Goal: Task Accomplishment & Management: Use online tool/utility

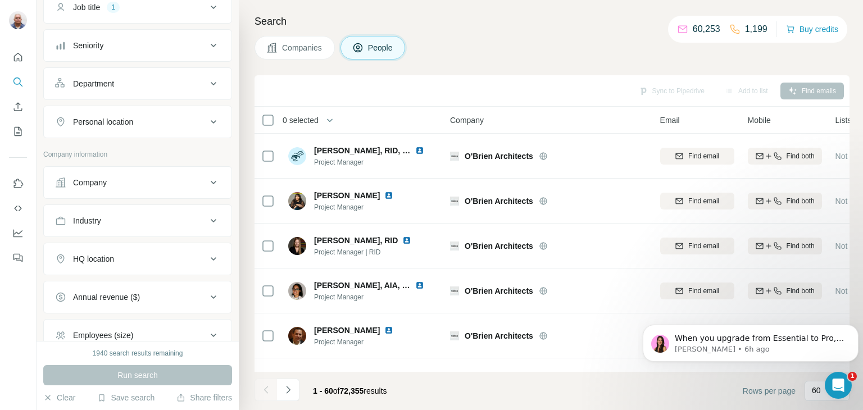
scroll to position [97, 0]
click at [211, 260] on icon at bounding box center [214, 261] width 6 height 3
click at [87, 287] on input "text" at bounding box center [137, 289] width 165 height 20
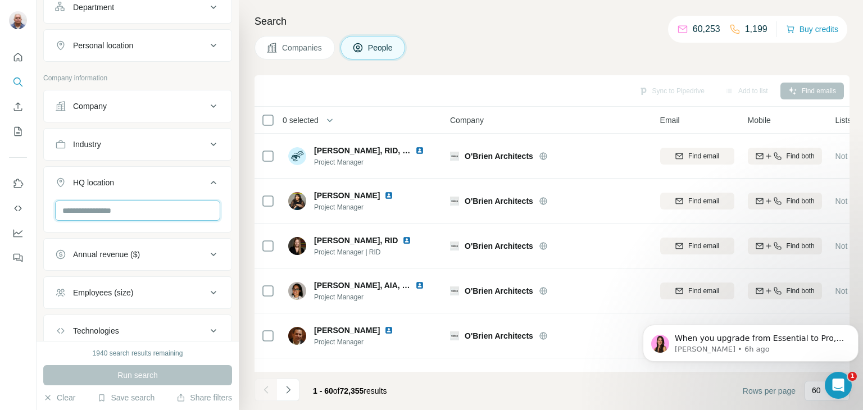
scroll to position [128, 0]
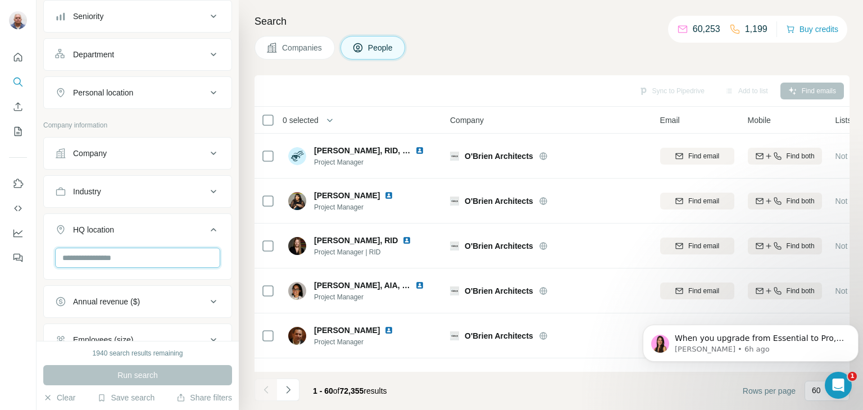
click at [92, 261] on input "text" at bounding box center [137, 258] width 165 height 20
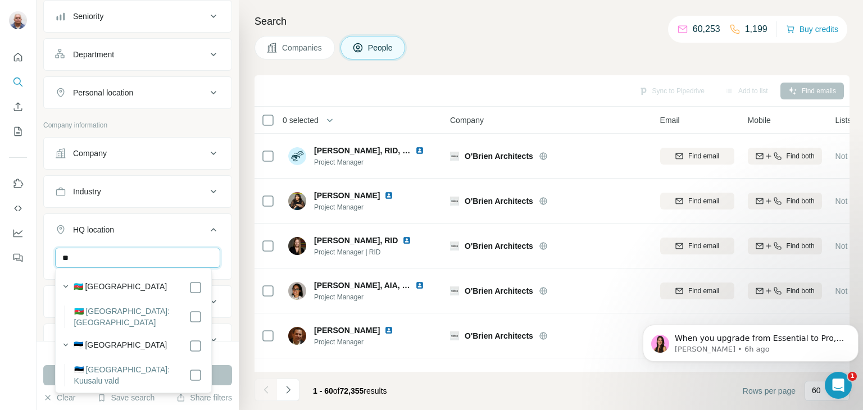
type input "*"
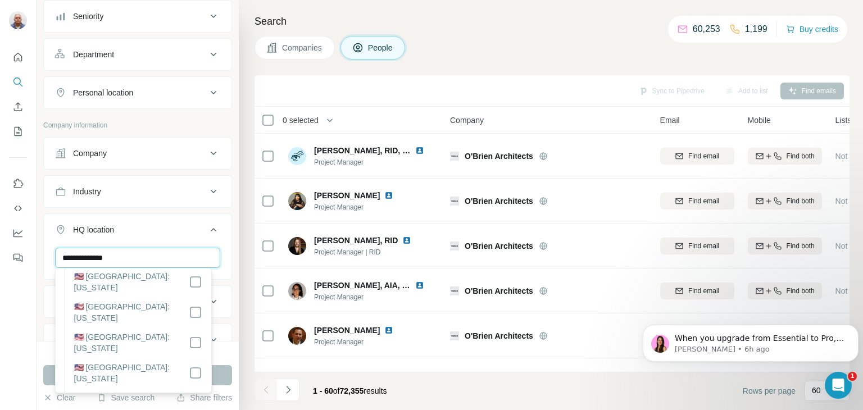
scroll to position [165, 0]
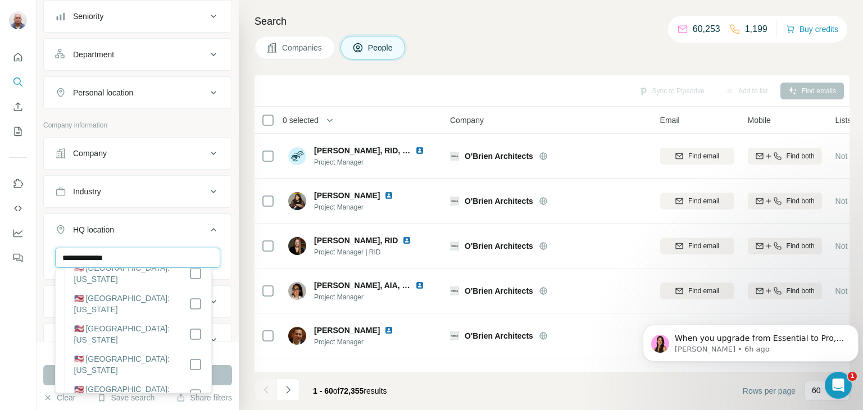
type input "**********"
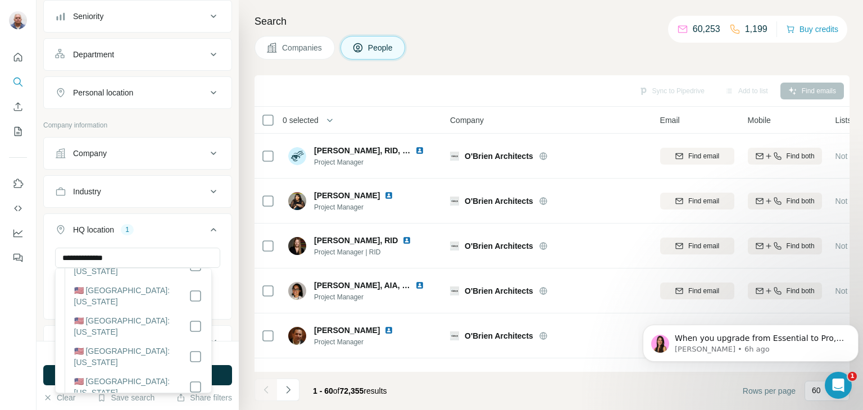
scroll to position [478, 0]
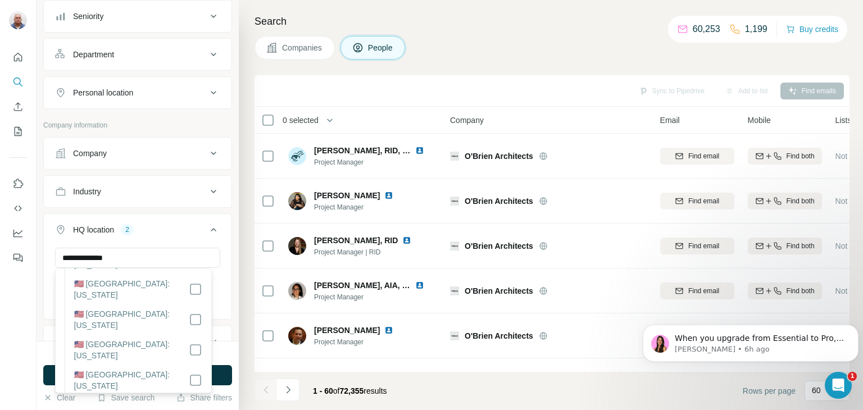
scroll to position [760, 0]
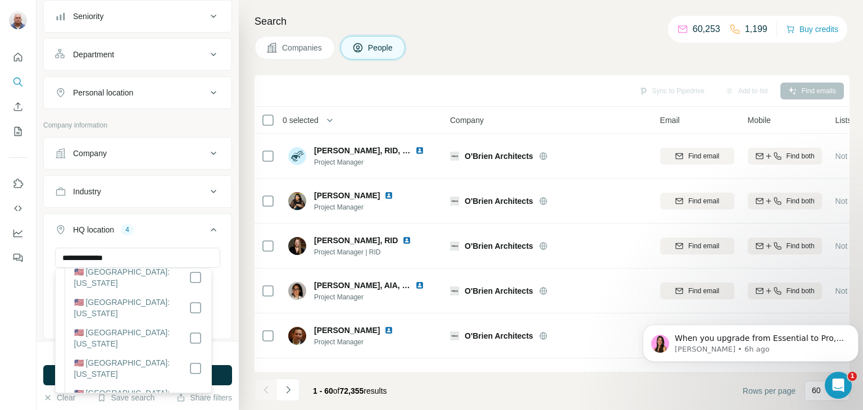
scroll to position [890, 0]
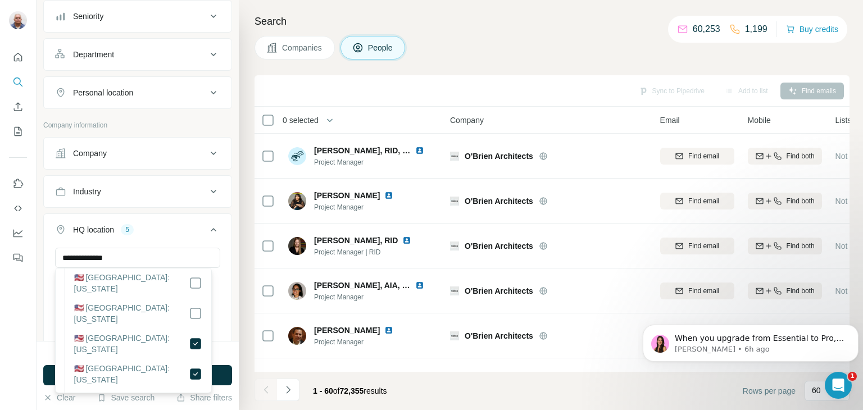
scroll to position [990, 0]
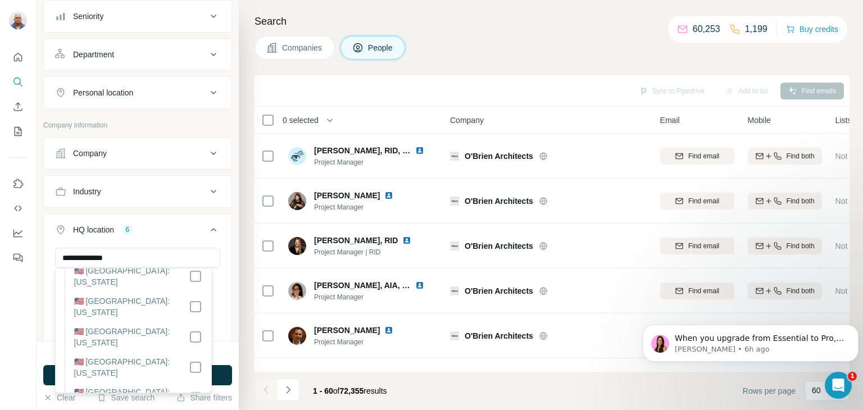
scroll to position [1196, 0]
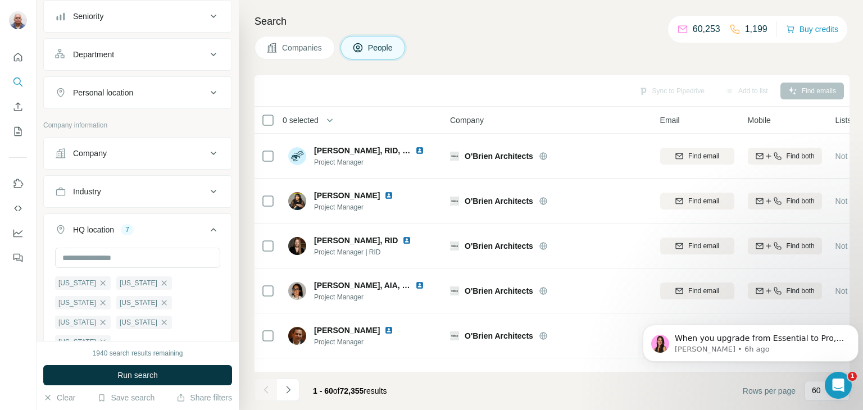
scroll to position [169, 0]
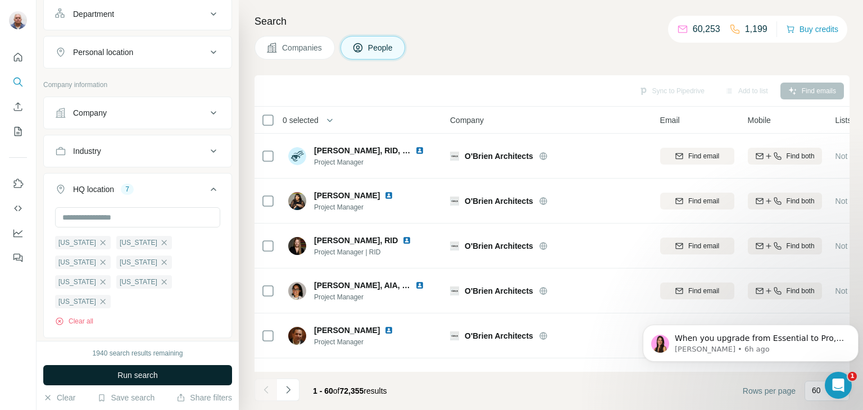
click at [143, 378] on span "Run search" at bounding box center [137, 375] width 40 height 11
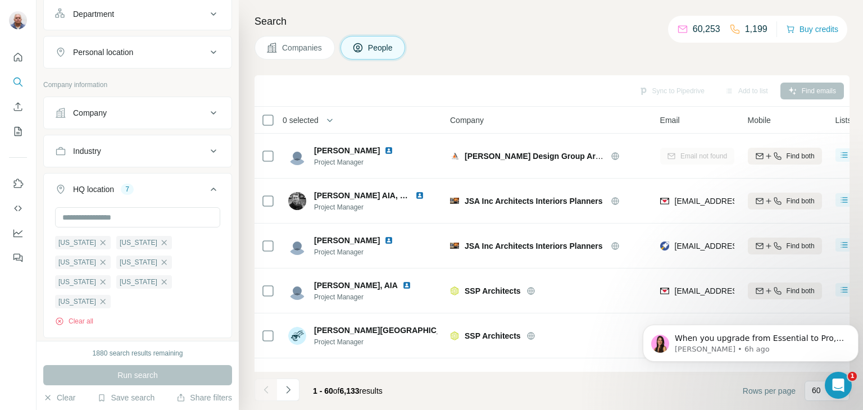
click at [301, 54] on button "Companies" at bounding box center [295, 48] width 80 height 24
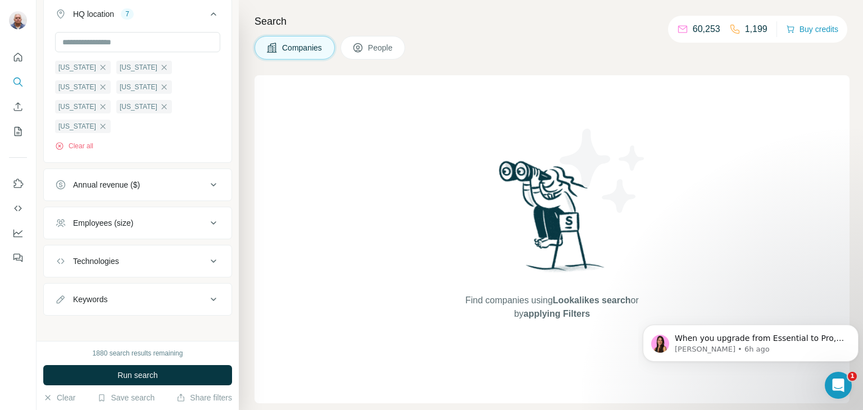
scroll to position [0, 0]
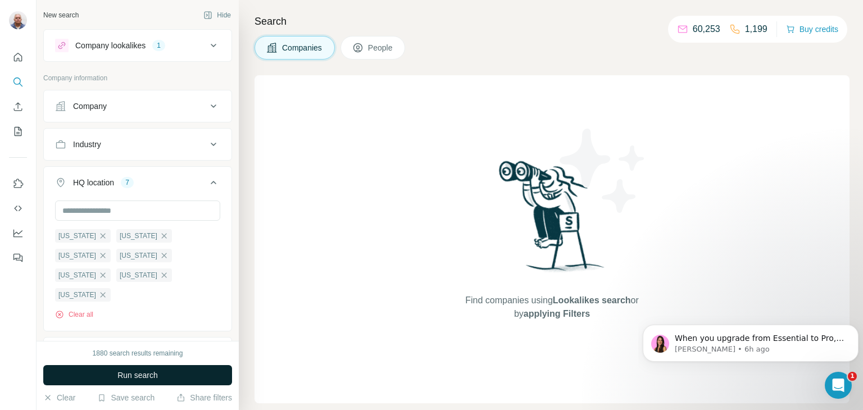
click at [139, 370] on span "Run search" at bounding box center [137, 375] width 40 height 11
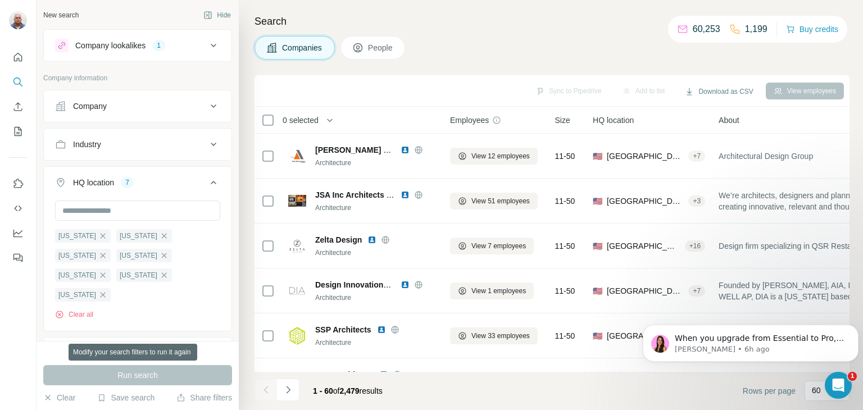
click at [139, 370] on div "Run search" at bounding box center [137, 375] width 189 height 20
click at [462, 34] on div "Search Companies People Sync to Pipedrive Add to list Download as CSV View empl…" at bounding box center [551, 205] width 624 height 410
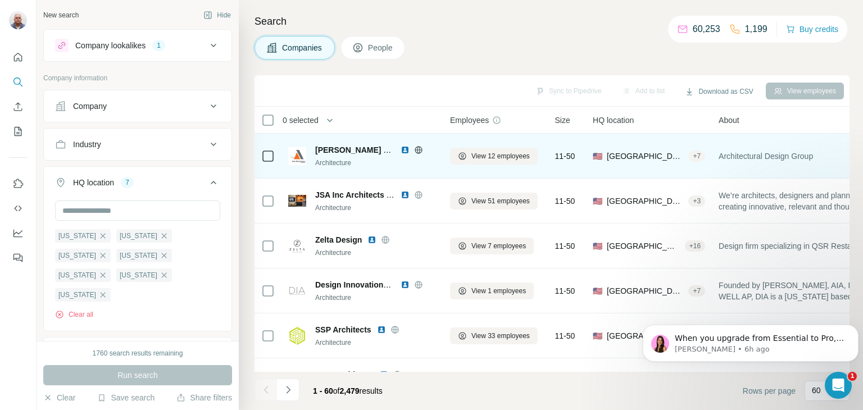
drag, startPoint x: 551, startPoint y: 136, endPoint x: 540, endPoint y: 134, distance: 10.9
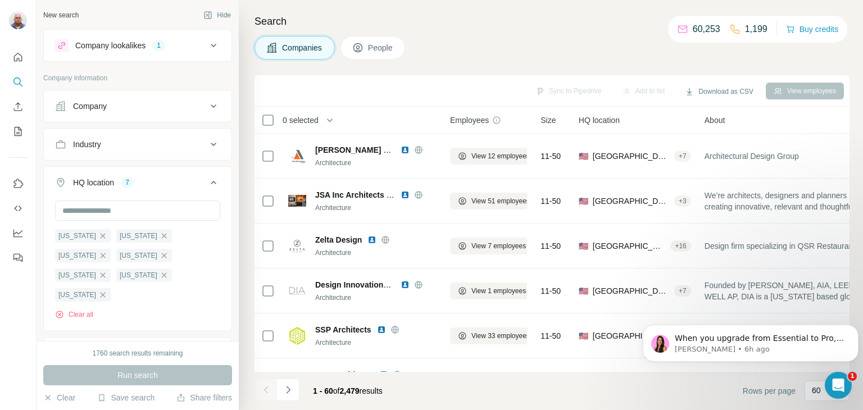
click at [535, 130] on th "Size" at bounding box center [553, 120] width 38 height 27
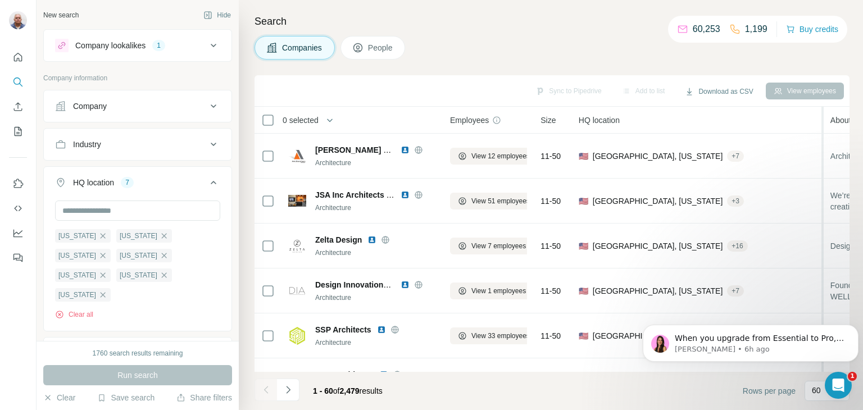
drag, startPoint x: 697, startPoint y: 125, endPoint x: 826, endPoint y: 105, distance: 130.4
click at [826, 105] on div "Sync to Pipedrive Add to list Download as CSV View employees 0 selected Compani…" at bounding box center [552, 242] width 595 height 335
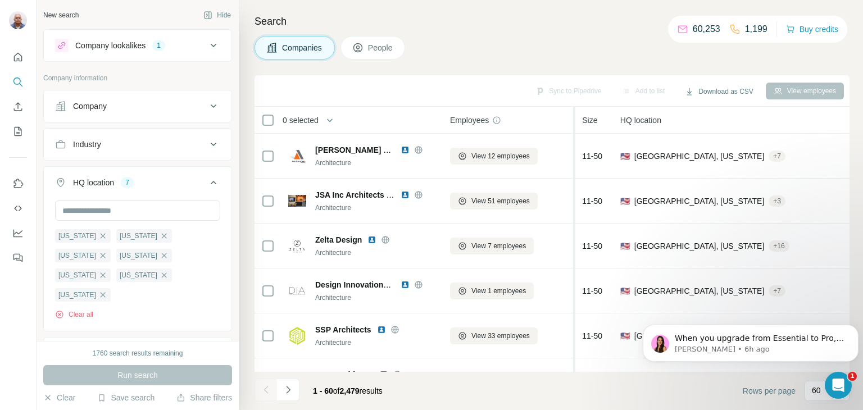
drag, startPoint x: 533, startPoint y: 126, endPoint x: 581, endPoint y: 121, distance: 48.0
click at [0, 0] on tr "0 selected Companies Employees Size HQ location About Lists Annual revenue Tech…" at bounding box center [0, 0] width 0 height 0
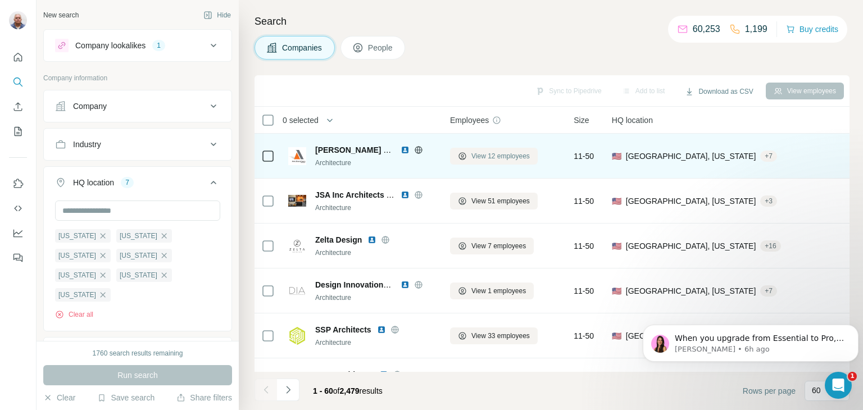
click at [526, 152] on span "View 12 employees" at bounding box center [501, 156] width 58 height 10
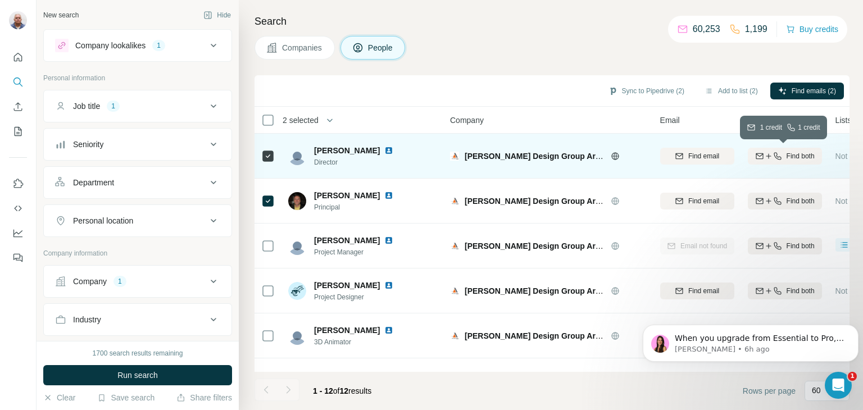
click at [782, 158] on div "Find both" at bounding box center [785, 156] width 74 height 10
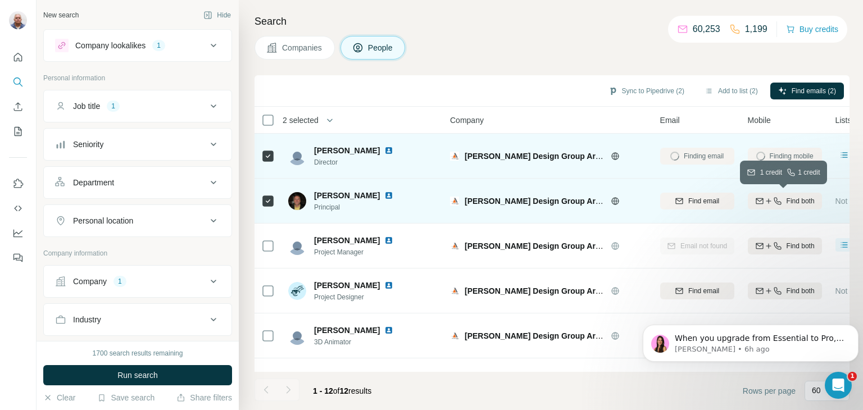
click at [790, 203] on span "Find both" at bounding box center [801, 201] width 28 height 10
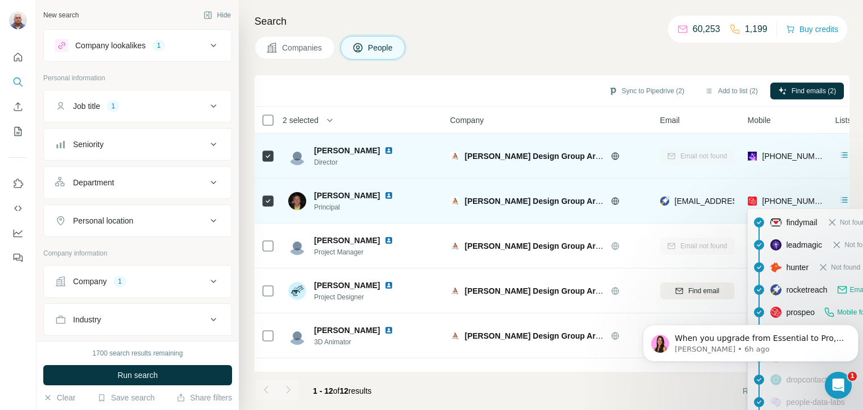
click at [790, 203] on span "+19734771229" at bounding box center [798, 201] width 71 height 9
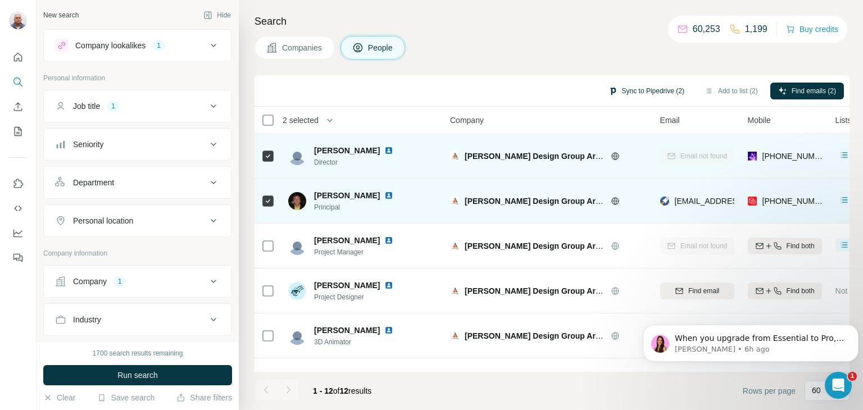
click at [626, 90] on button "Sync to Pipedrive (2)" at bounding box center [647, 91] width 92 height 17
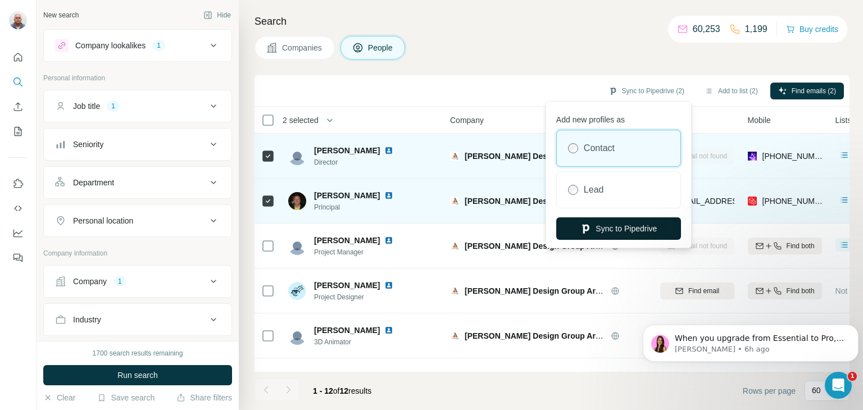
click at [639, 230] on button "Sync to Pipedrive" at bounding box center [618, 229] width 125 height 22
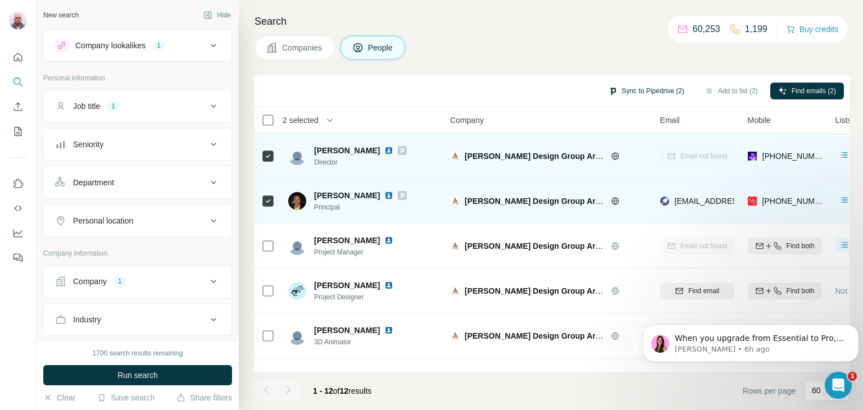
click at [642, 86] on button "Sync to Pipedrive (2)" at bounding box center [647, 91] width 92 height 17
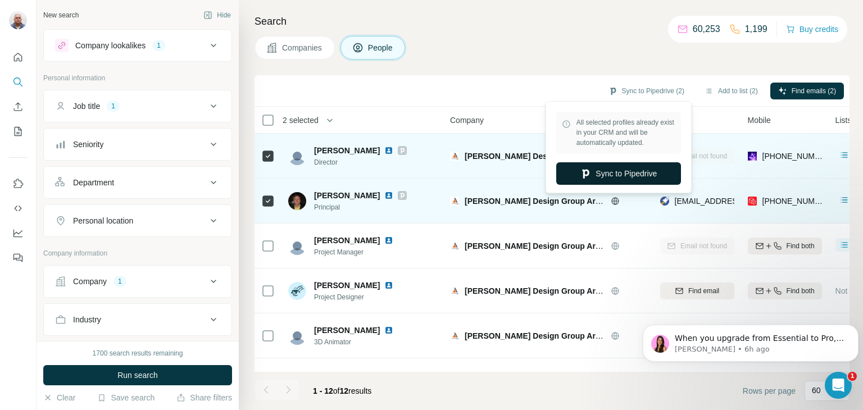
click at [652, 172] on button "Sync to Pipedrive" at bounding box center [618, 173] width 125 height 22
